Goal: Transaction & Acquisition: Purchase product/service

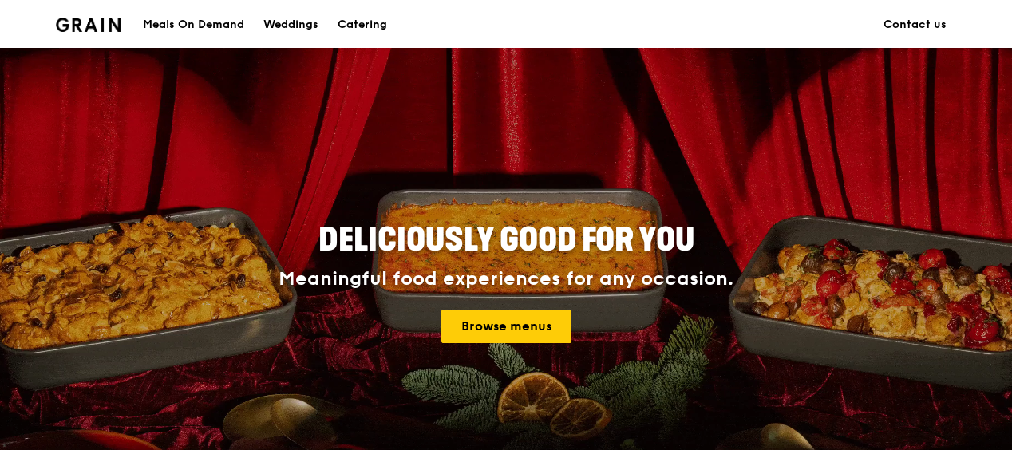
scroll to position [160, 0]
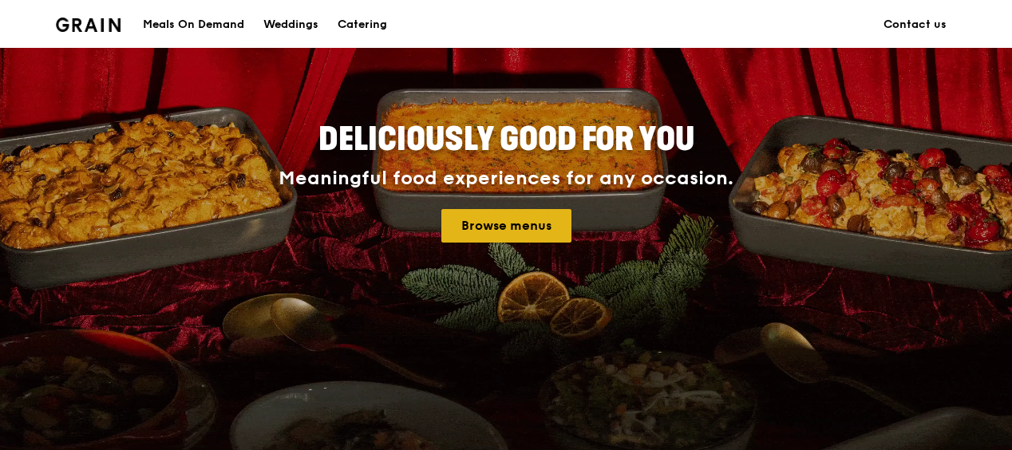
click at [481, 231] on link "Browse menus" at bounding box center [507, 226] width 130 height 34
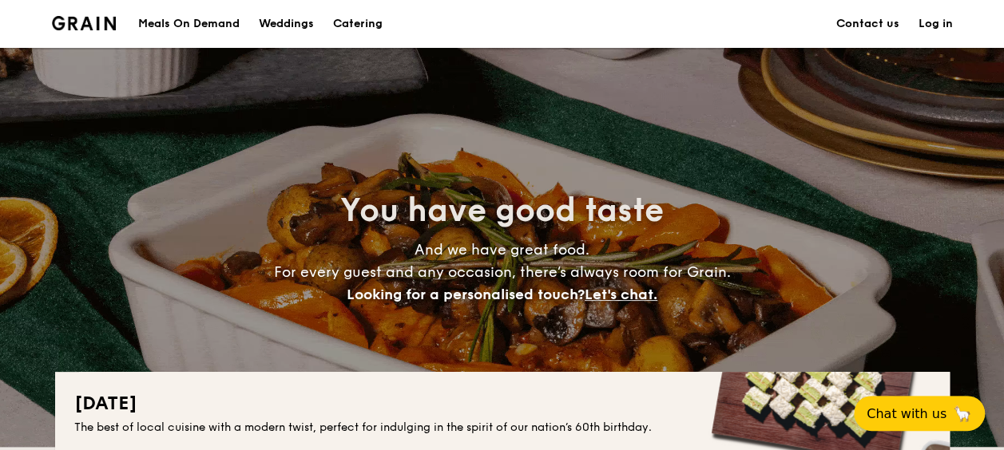
click at [196, 23] on div "Meals On Demand" at bounding box center [188, 24] width 101 height 48
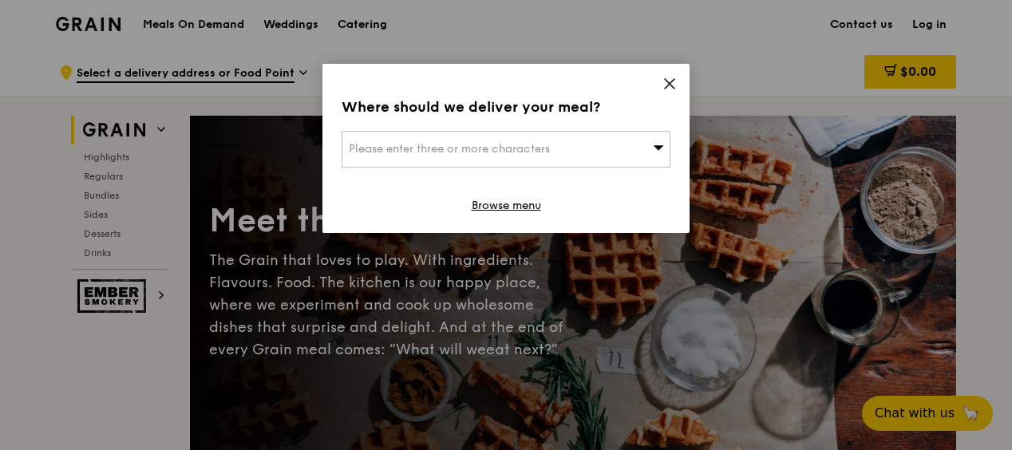
click at [550, 152] on span "Please enter three or more characters" at bounding box center [449, 149] width 201 height 14
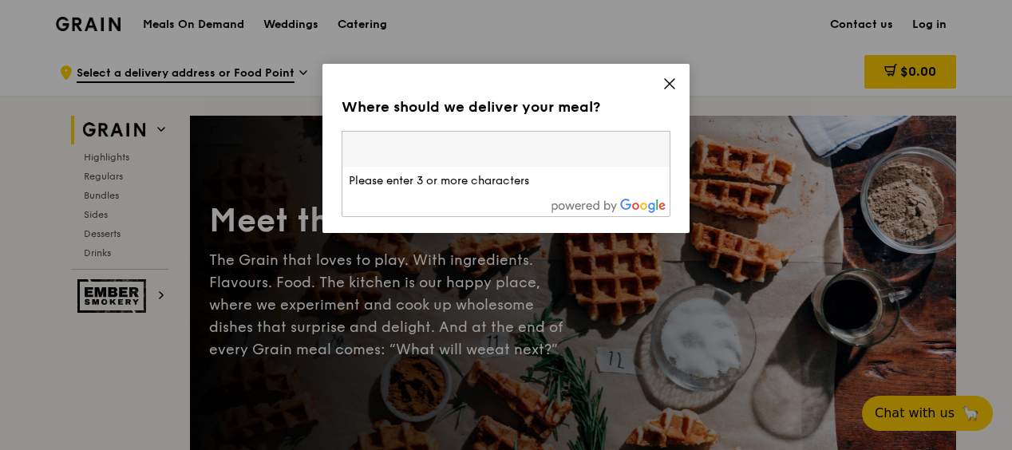
type input "l"
type input "648155"
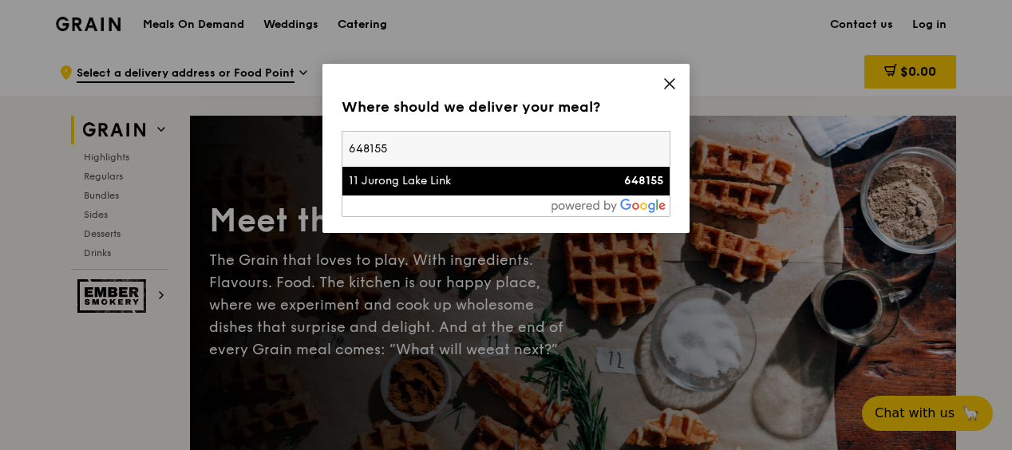
click at [534, 178] on div "11 Jurong Lake Link" at bounding box center [467, 181] width 236 height 16
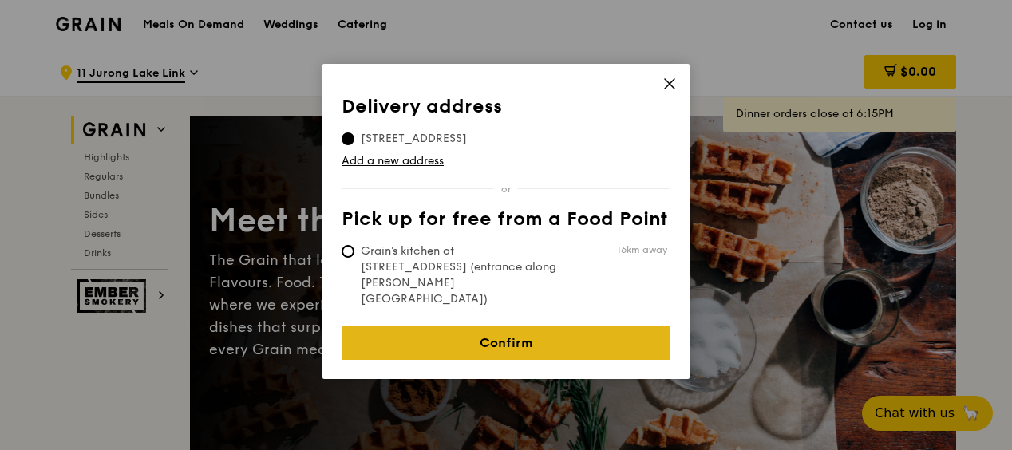
click at [494, 327] on link "Confirm" at bounding box center [506, 344] width 329 height 34
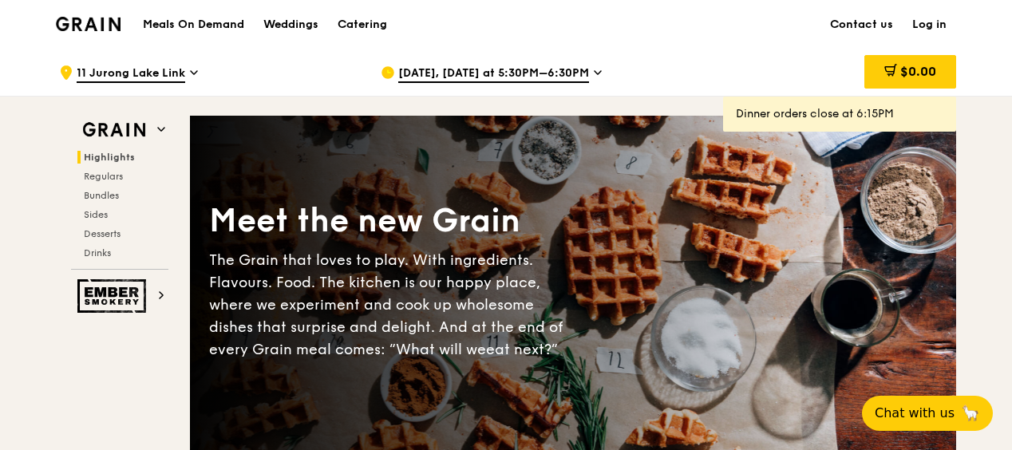
click at [564, 70] on span "Aug 14, Today at 5:30PM–6:30PM" at bounding box center [493, 74] width 191 height 18
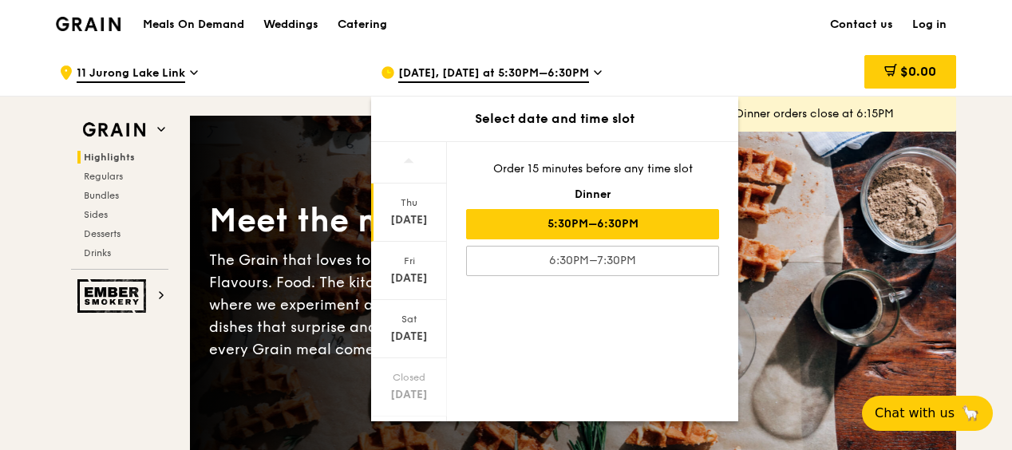
click at [564, 70] on span "Aug 14, Today at 5:30PM–6:30PM" at bounding box center [493, 74] width 191 height 18
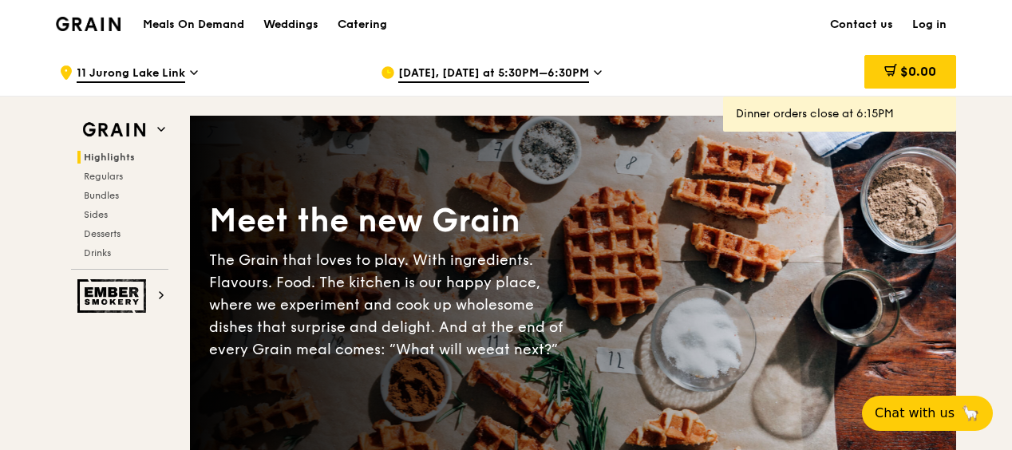
scroll to position [80, 0]
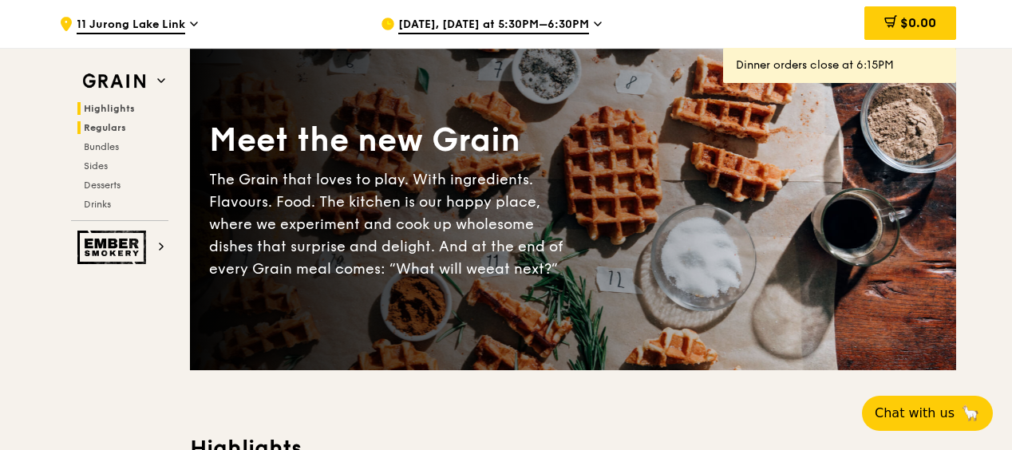
click at [110, 129] on span "Regulars" at bounding box center [105, 127] width 42 height 11
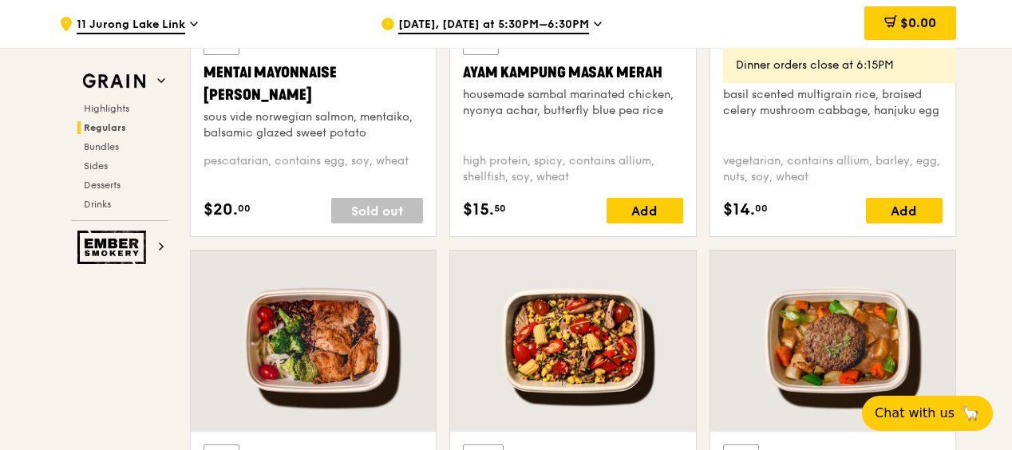
scroll to position [1671, 0]
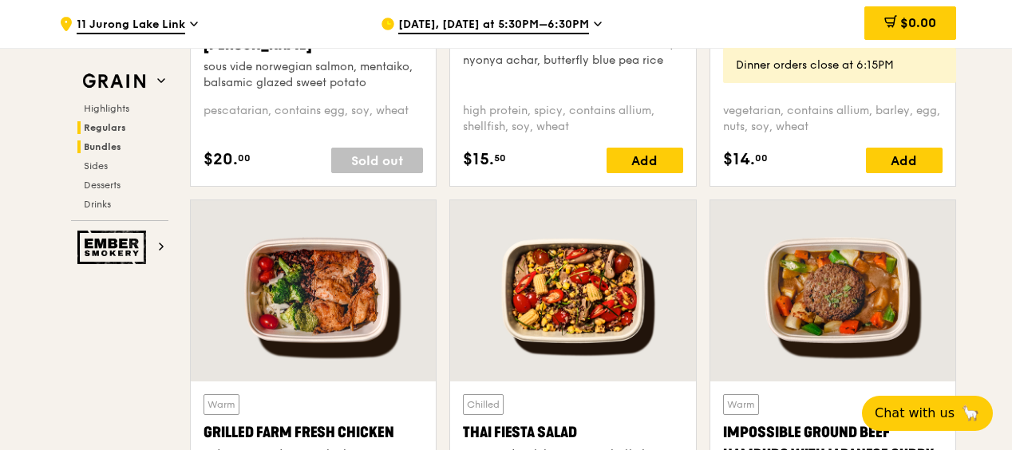
click at [105, 147] on span "Bundles" at bounding box center [103, 146] width 38 height 11
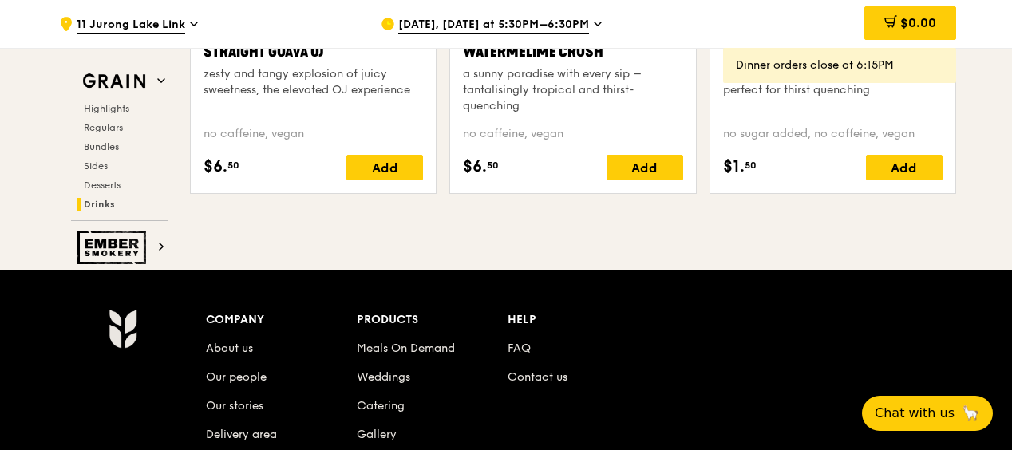
scroll to position [6592, 0]
